Goal: Use online tool/utility: Utilize a website feature to perform a specific function

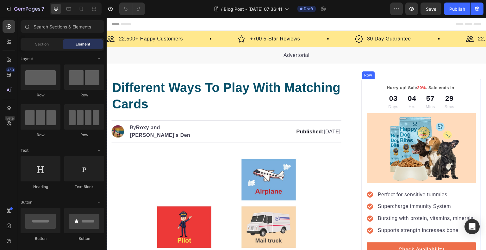
click at [465, 83] on div "Hurry up! Sale 20% . Sale ends in: Text block 03 Days 04 Hrs 57 Mins 29 Secs Co…" at bounding box center [422, 177] width 120 height 196
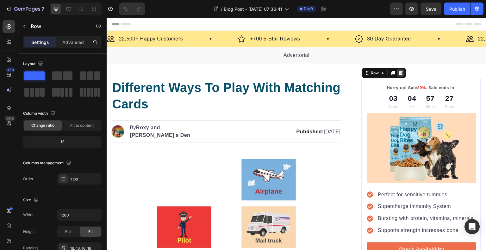
click at [400, 73] on div at bounding box center [401, 73] width 8 height 8
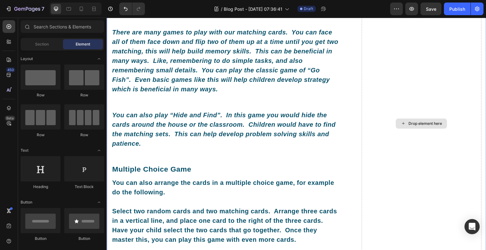
scroll to position [380, 0]
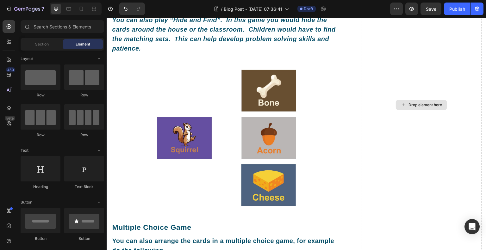
click at [399, 137] on div "Drop element here" at bounding box center [422, 105] width 120 height 812
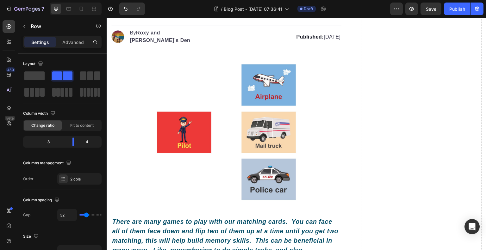
scroll to position [0, 0]
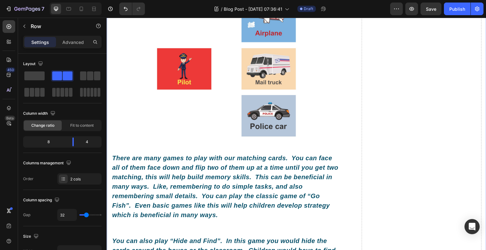
scroll to position [285, 0]
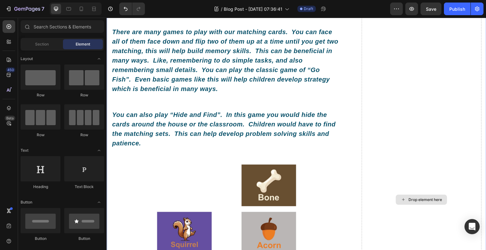
click at [424, 197] on div "Drop element here" at bounding box center [426, 199] width 34 height 5
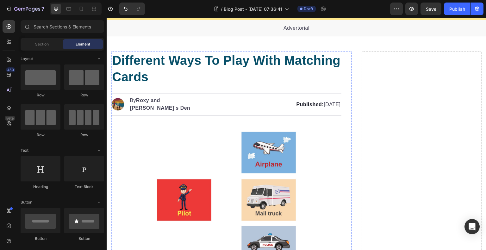
scroll to position [0, 0]
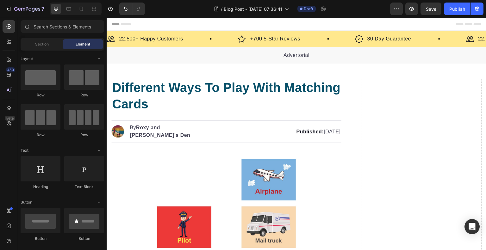
drag, startPoint x: 113, startPoint y: 24, endPoint x: 263, endPoint y: 26, distance: 149.7
click at [263, 26] on div "Header" at bounding box center [297, 24] width 370 height 13
